Goal: Task Accomplishment & Management: Manage account settings

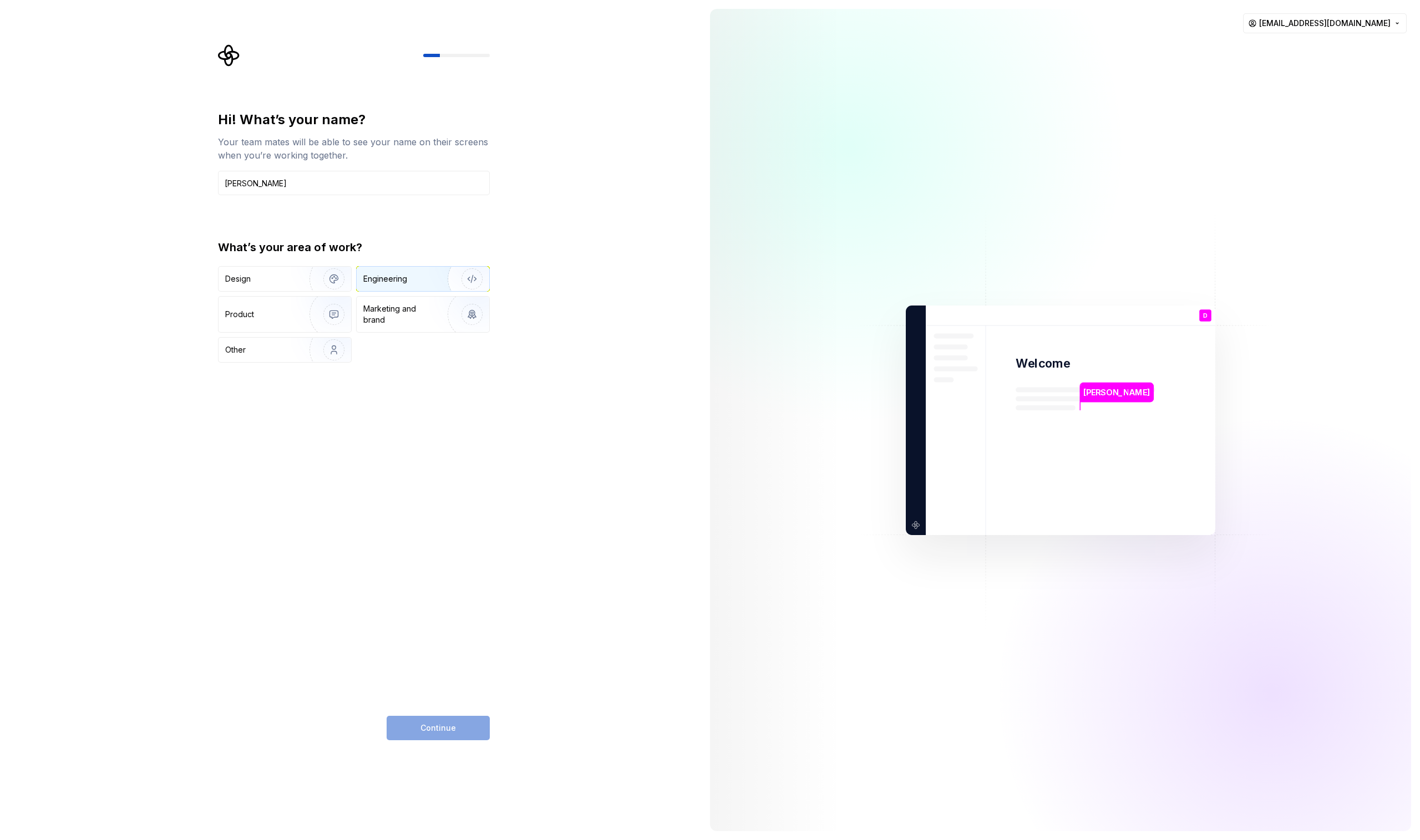
type input "[PERSON_NAME]"
click at [411, 282] on div "Engineering" at bounding box center [407, 279] width 88 height 11
click at [431, 733] on button "Continue" at bounding box center [438, 728] width 103 height 24
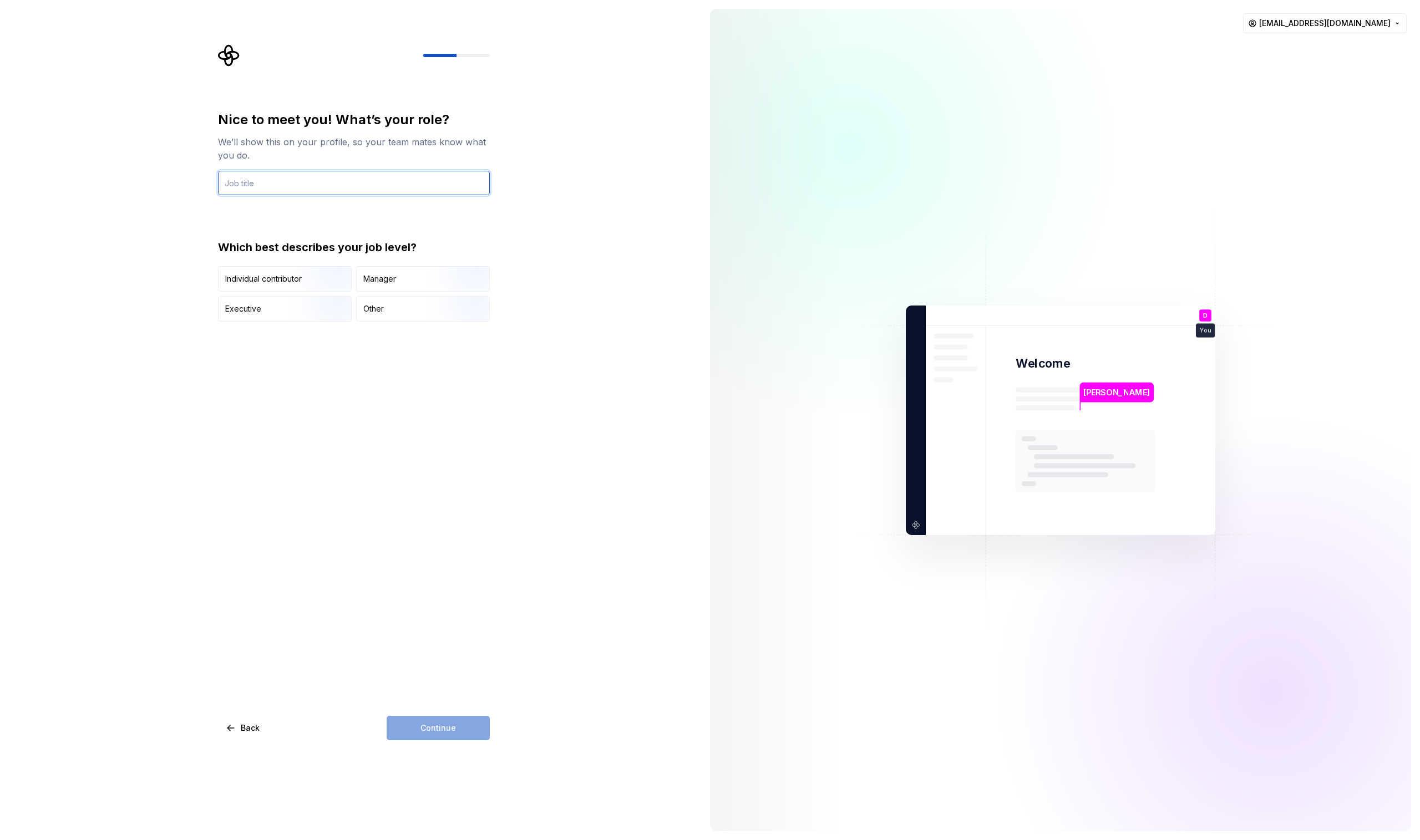
click at [248, 185] on input "text" at bounding box center [354, 183] width 272 height 24
drag, startPoint x: 303, startPoint y: 181, endPoint x: 172, endPoint y: 180, distance: 131.0
click at [218, 180] on input "Manage-soft -eng" at bounding box center [354, 183] width 272 height 24
type input "Software Engeneer Assoc Manager"
click at [404, 281] on div "Manager" at bounding box center [423, 279] width 132 height 24
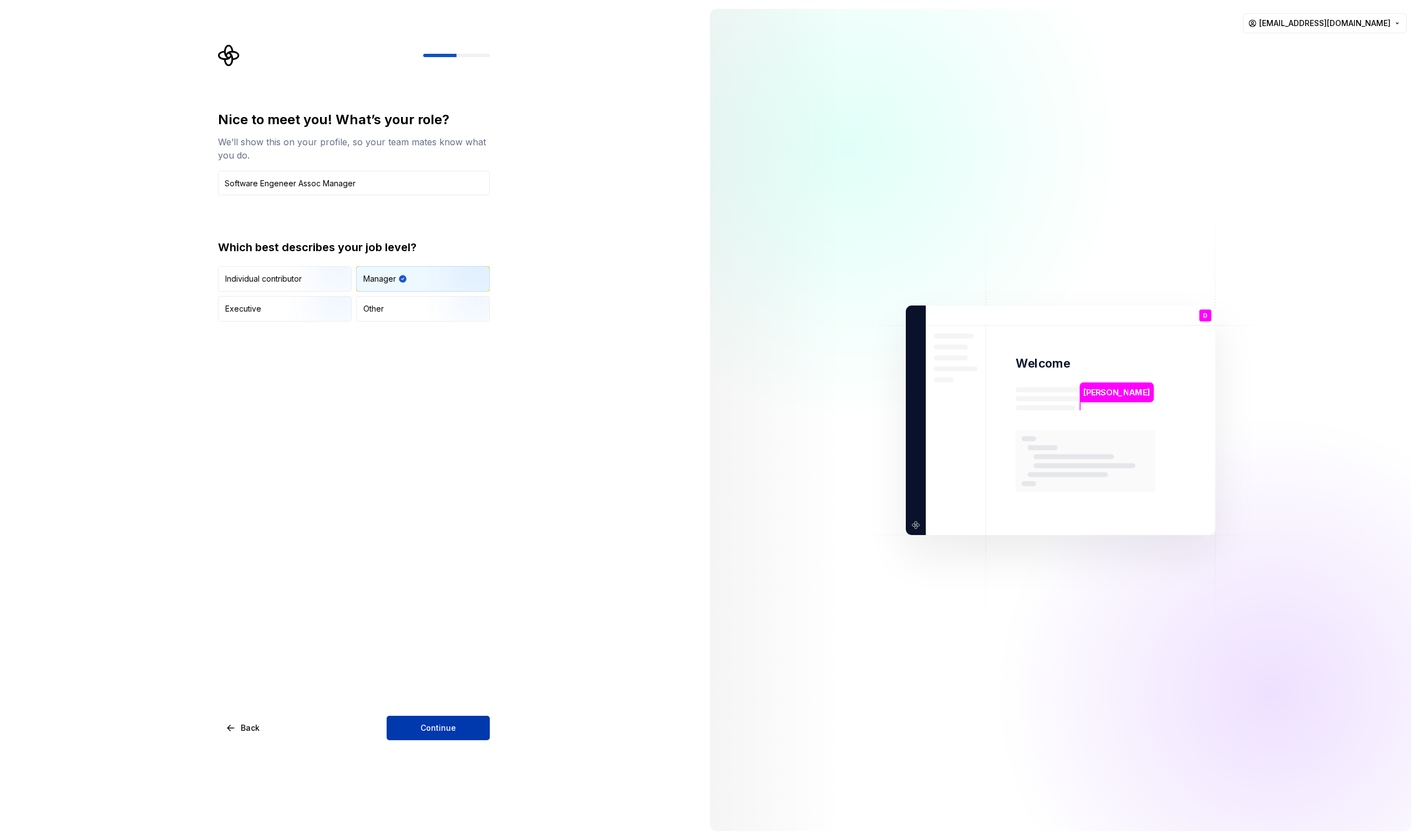
click at [463, 721] on button "Continue" at bounding box center [438, 728] width 103 height 24
click at [226, 304] on button "50 - 249" at bounding box center [223, 302] width 9 height 9
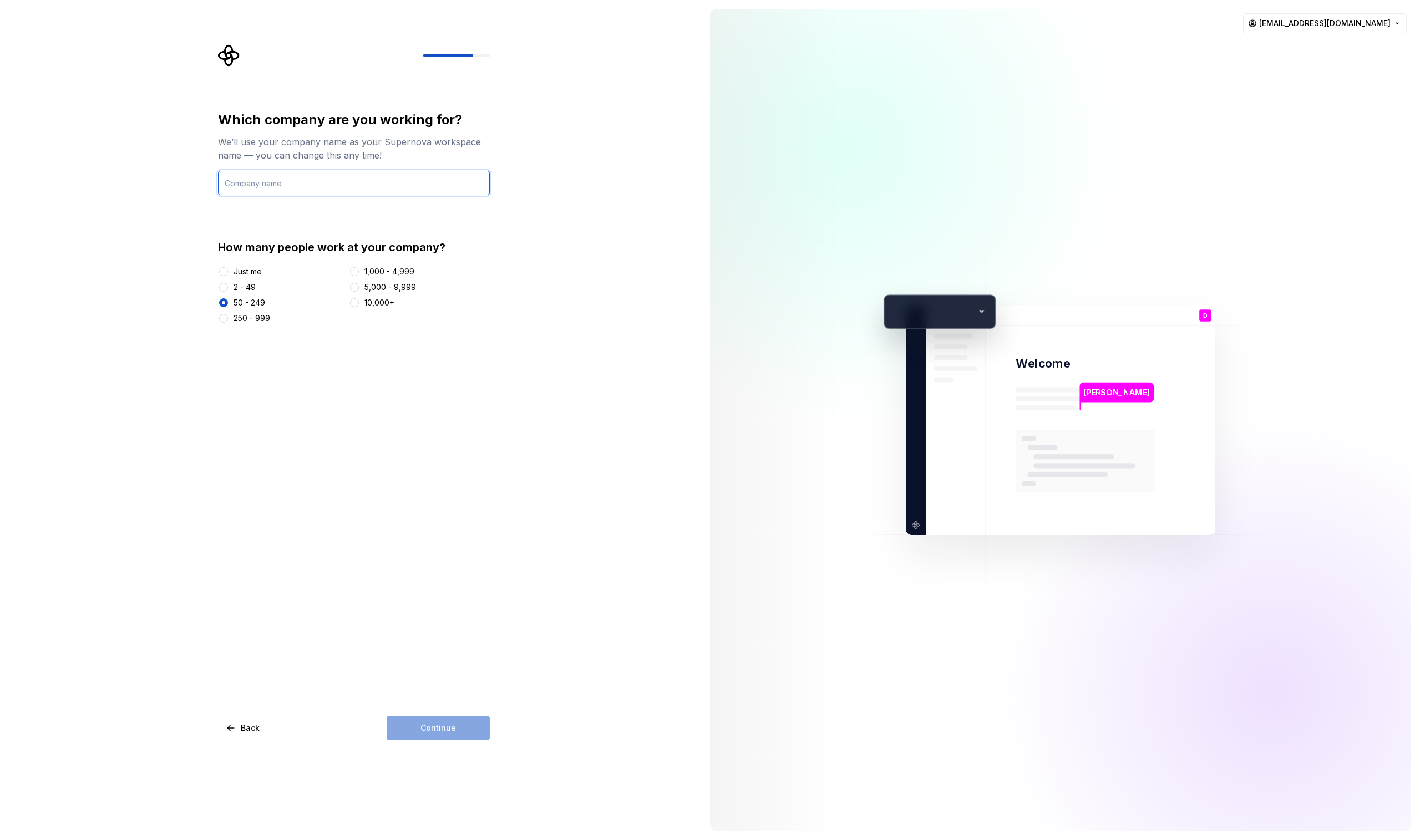
click at [276, 179] on input "text" at bounding box center [354, 183] width 272 height 24
type input "REA-SPA"
click at [231, 269] on div "Just me" at bounding box center [281, 272] width 127 height 11
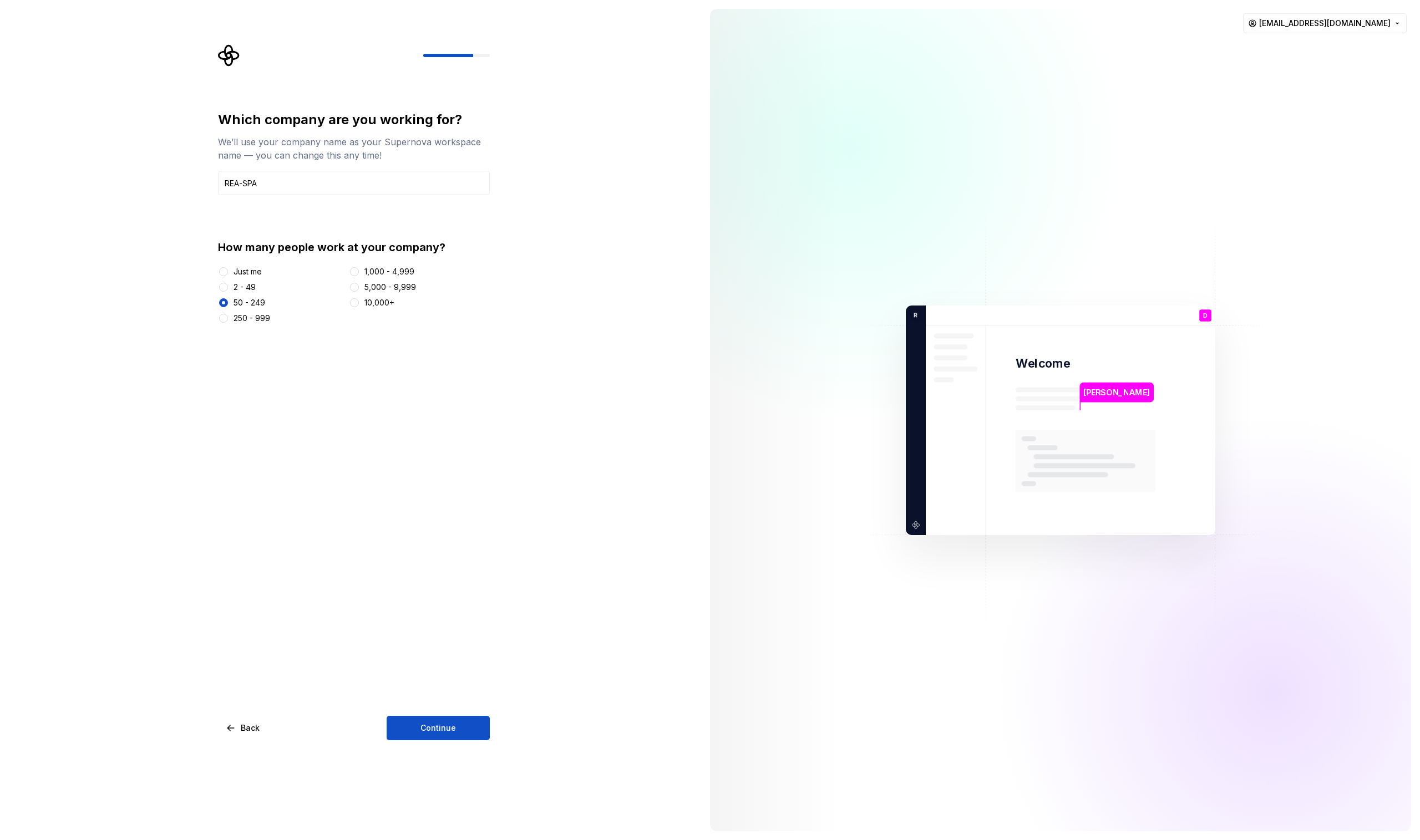
click at [228, 271] on div at bounding box center [224, 272] width 11 height 11
click at [227, 271] on button "Just me" at bounding box center [223, 271] width 9 height 9
click at [445, 727] on span "Continue" at bounding box center [438, 728] width 35 height 11
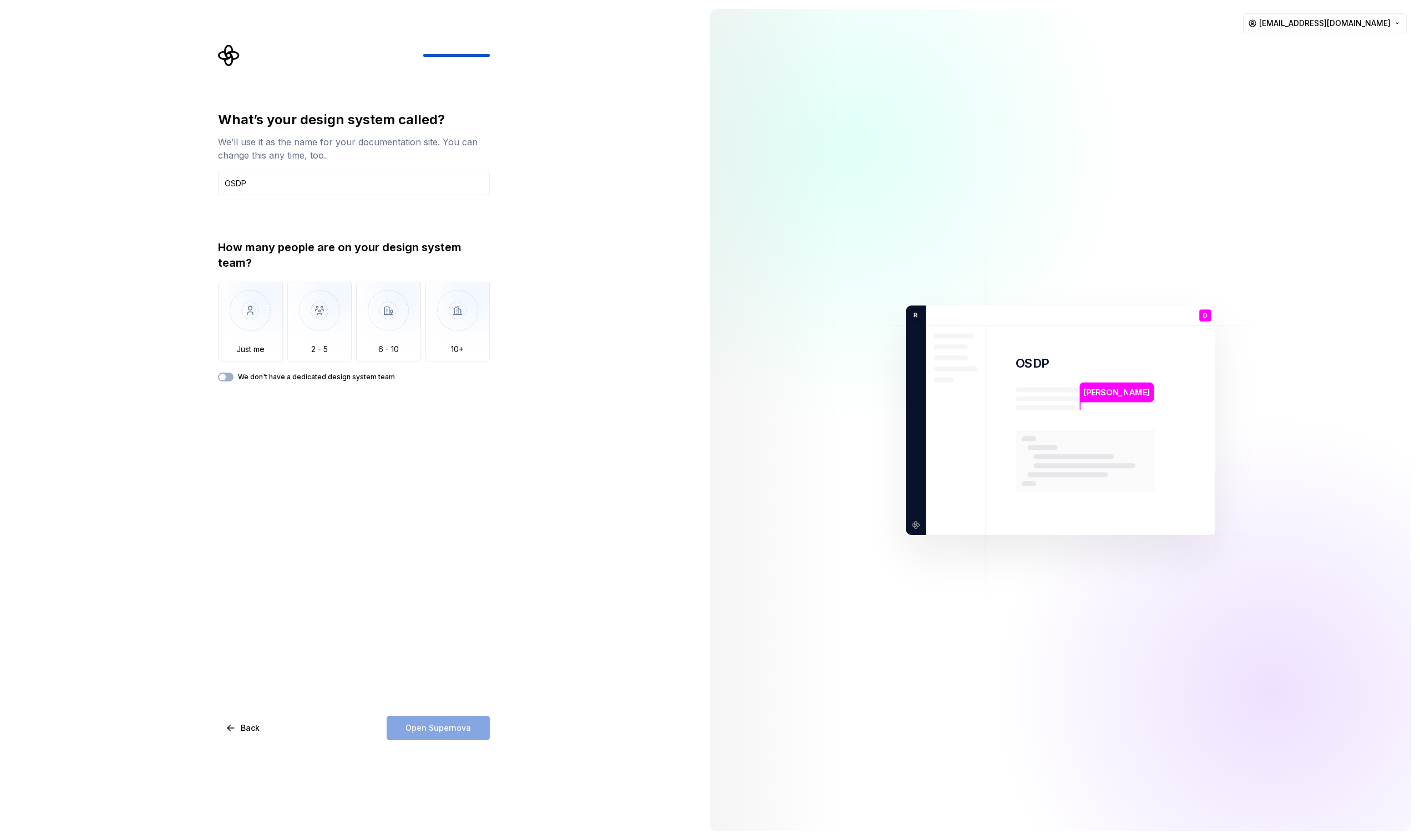
type input "OSDP"
click at [231, 372] on div "How many people are on your design system team? Just me 2 - 5 6 - 10 10+ We don…" at bounding box center [354, 310] width 272 height 142
drag, startPoint x: 228, startPoint y: 374, endPoint x: 222, endPoint y: 377, distance: 6.7
click at [222, 376] on button "We don't have a dedicated design system team" at bounding box center [225, 377] width 15 height 9
click at [450, 731] on span "Open Supernova" at bounding box center [439, 728] width 66 height 11
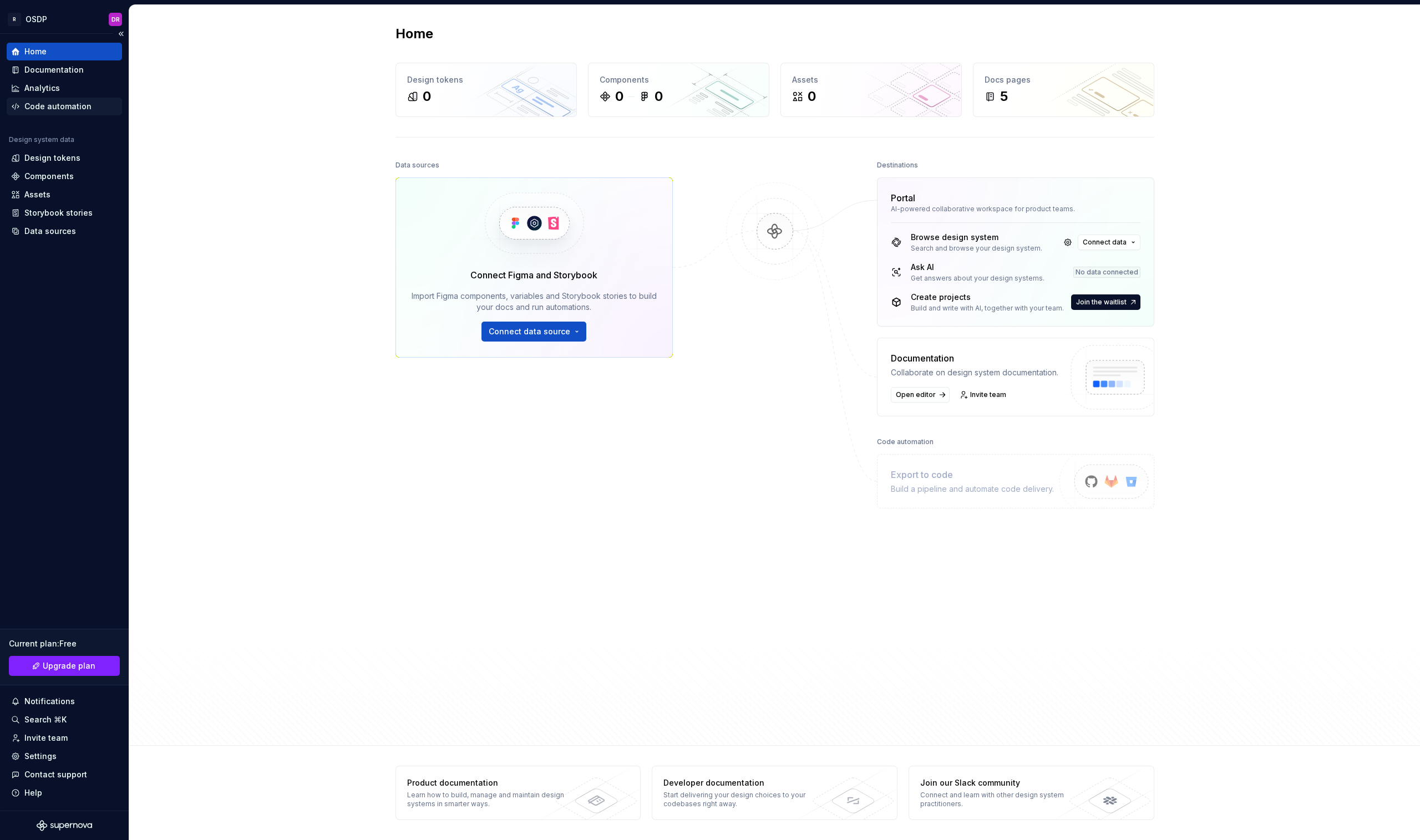
click at [47, 114] on div "Code automation" at bounding box center [64, 107] width 115 height 18
click at [42, 755] on div "Settings" at bounding box center [40, 757] width 32 height 11
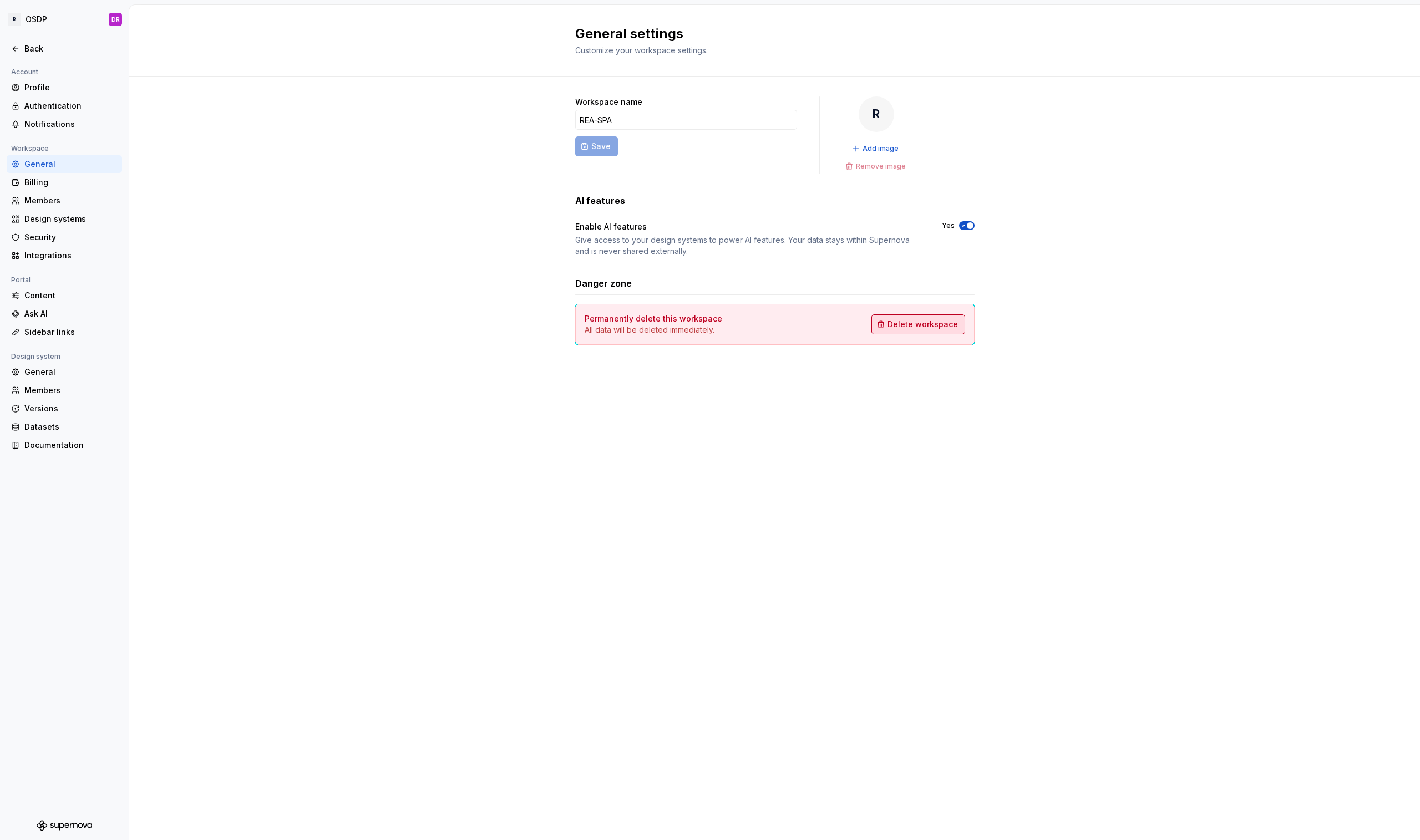
click at [929, 321] on span "Delete workspace" at bounding box center [923, 325] width 71 height 11
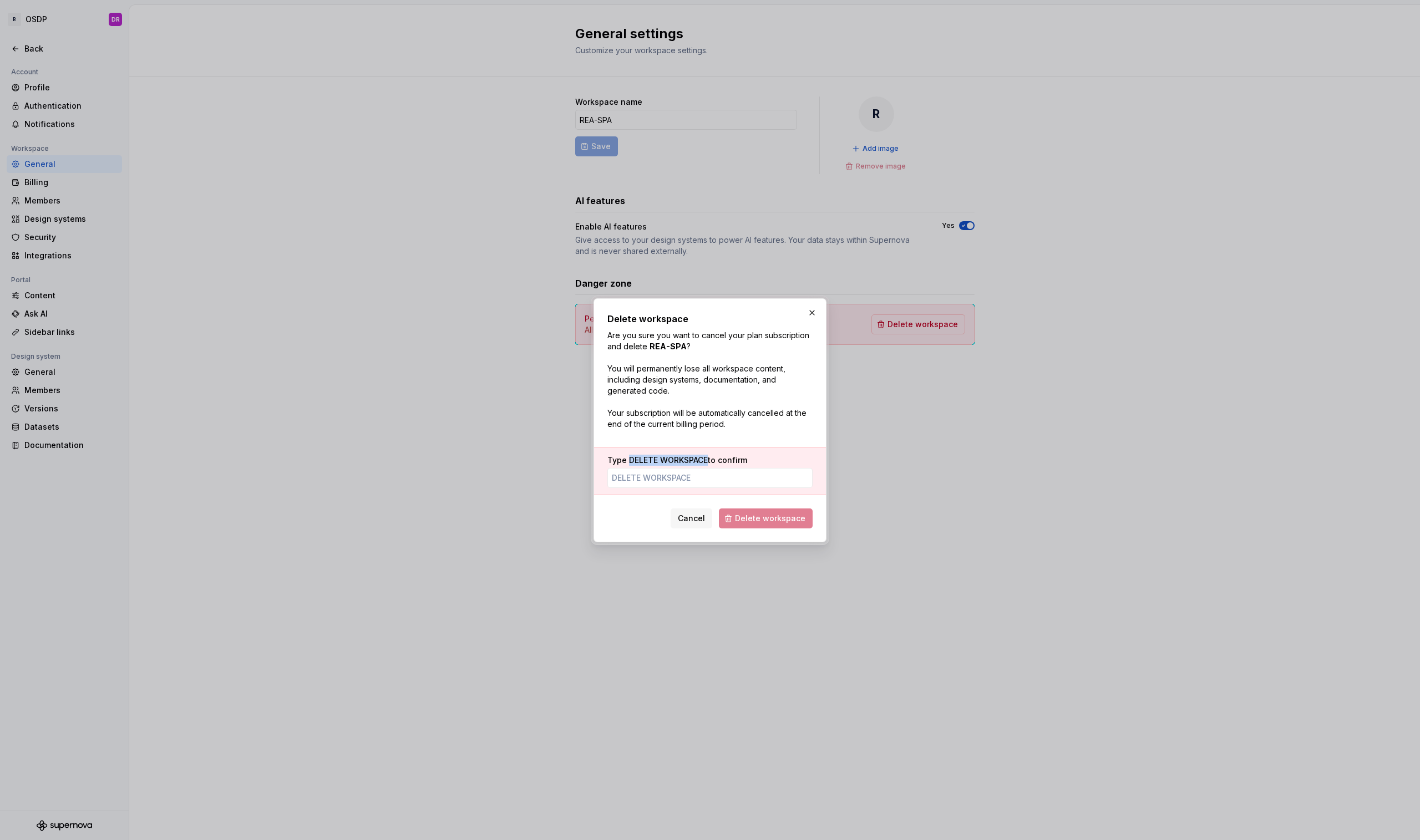
drag, startPoint x: 630, startPoint y: 457, endPoint x: 709, endPoint y: 458, distance: 79.0
click at [709, 458] on label "Type DELETE WORKSPACE to confirm" at bounding box center [678, 460] width 140 height 11
copy span "DELETE WORKSPACE"
click at [660, 476] on input "Type DELETE WORKSPACE to confirm" at bounding box center [710, 478] width 205 height 20
paste input "DELETE WORKSPACE"
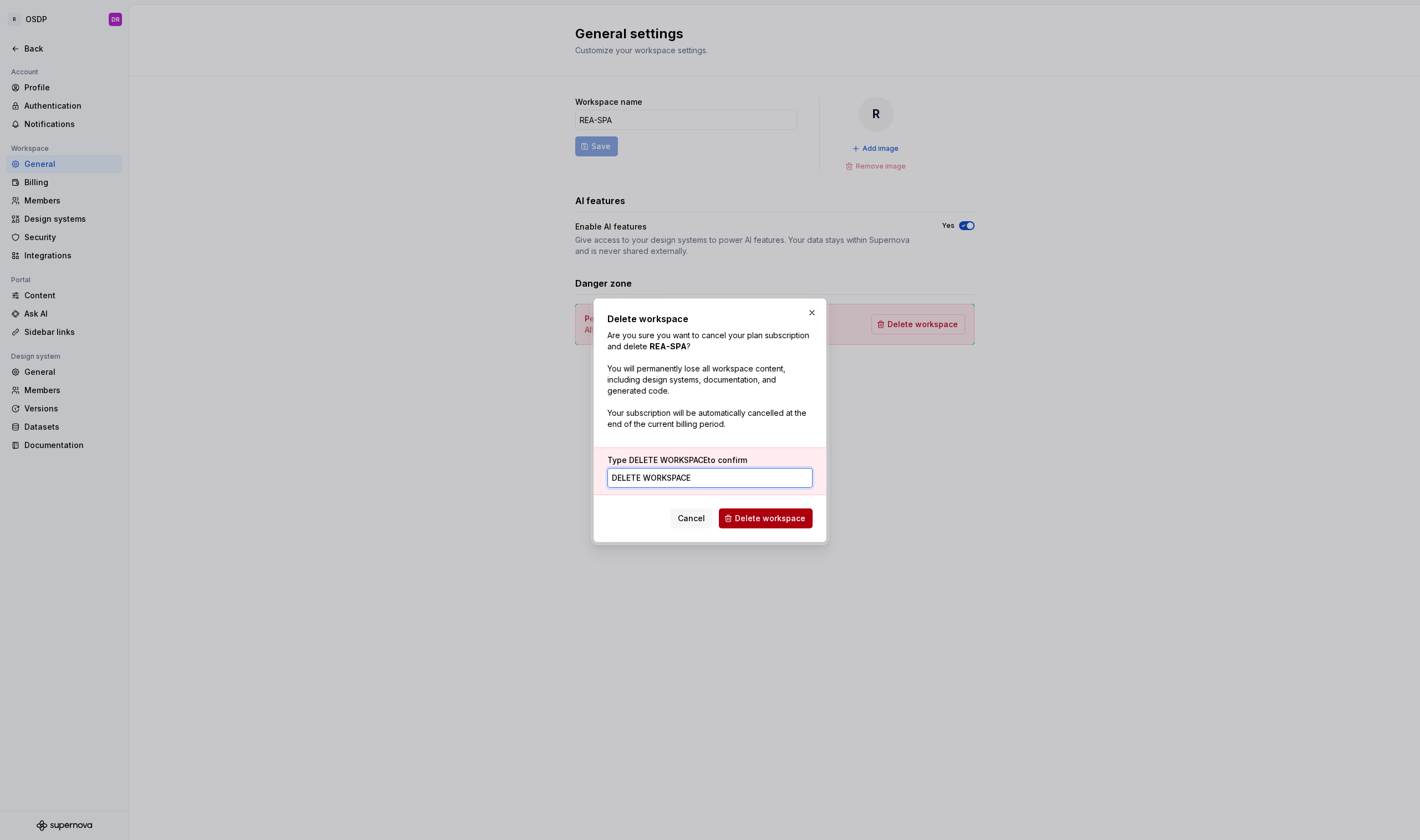
type input "DELETE WORKSPACE"
click at [767, 523] on span "Delete workspace" at bounding box center [771, 519] width 71 height 11
